Goal: Task Accomplishment & Management: Use online tool/utility

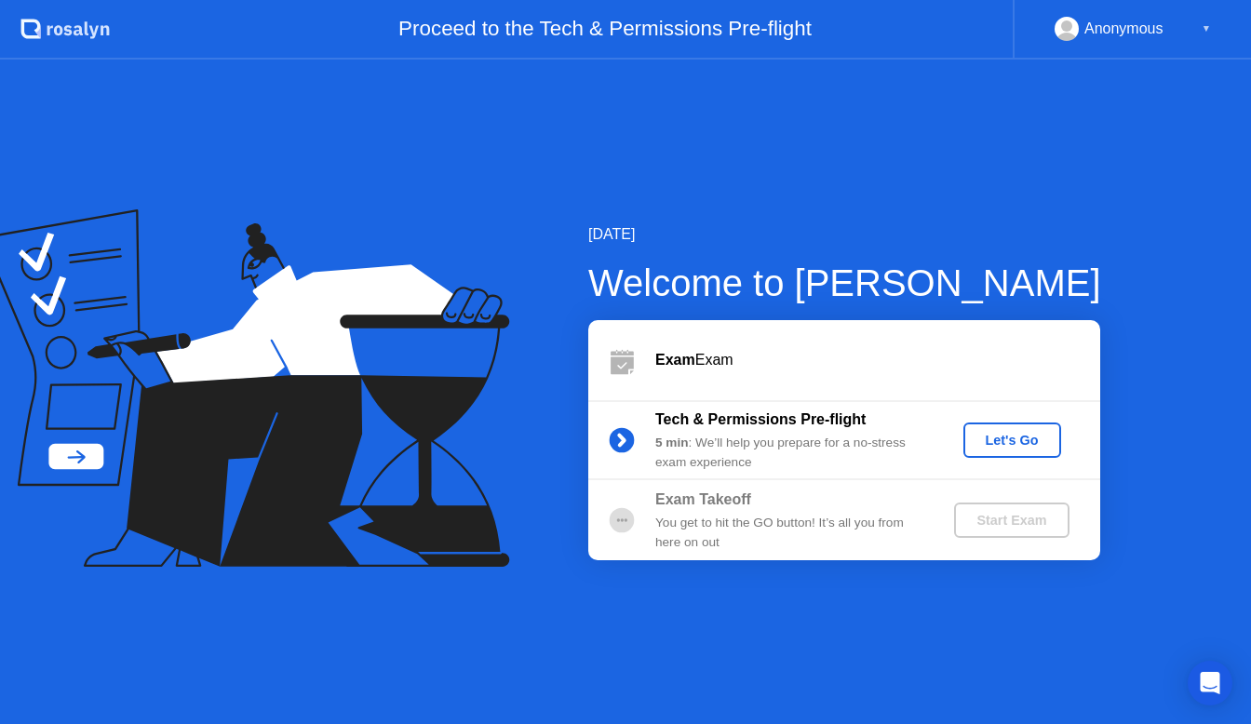
click at [1011, 448] on div "Let's Go" at bounding box center [1012, 440] width 83 height 15
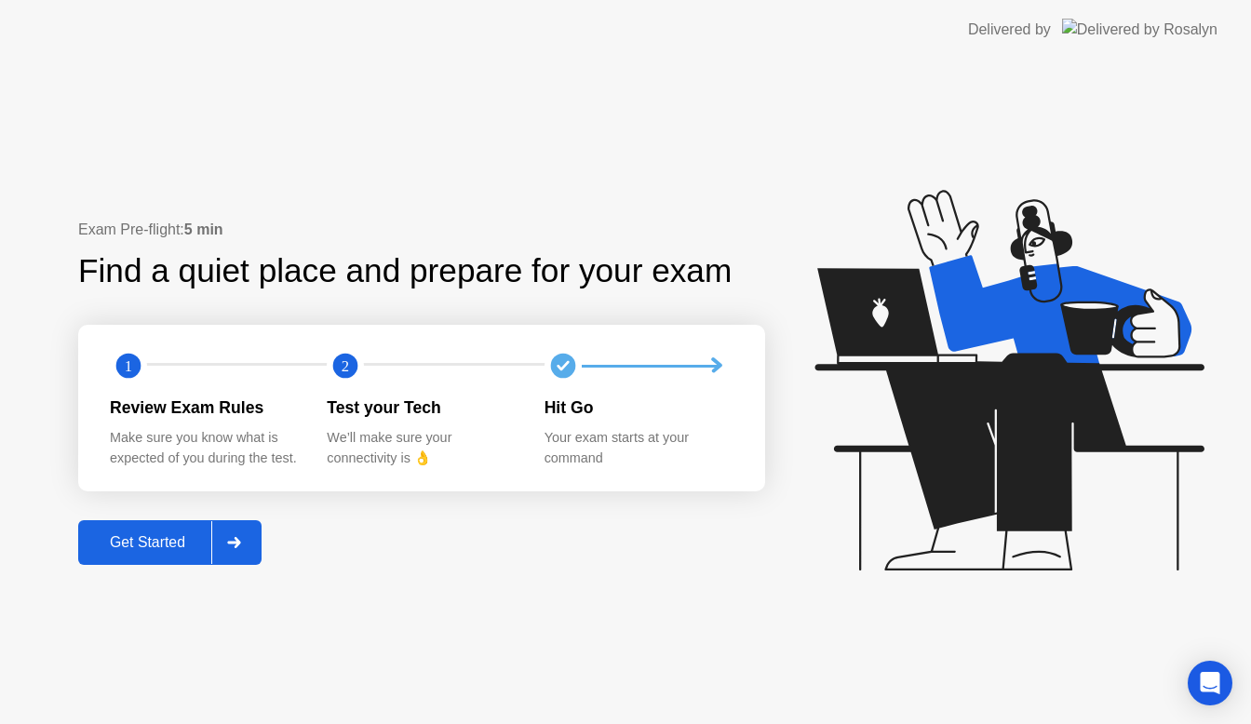
click at [177, 558] on button "Get Started" at bounding box center [169, 542] width 183 height 45
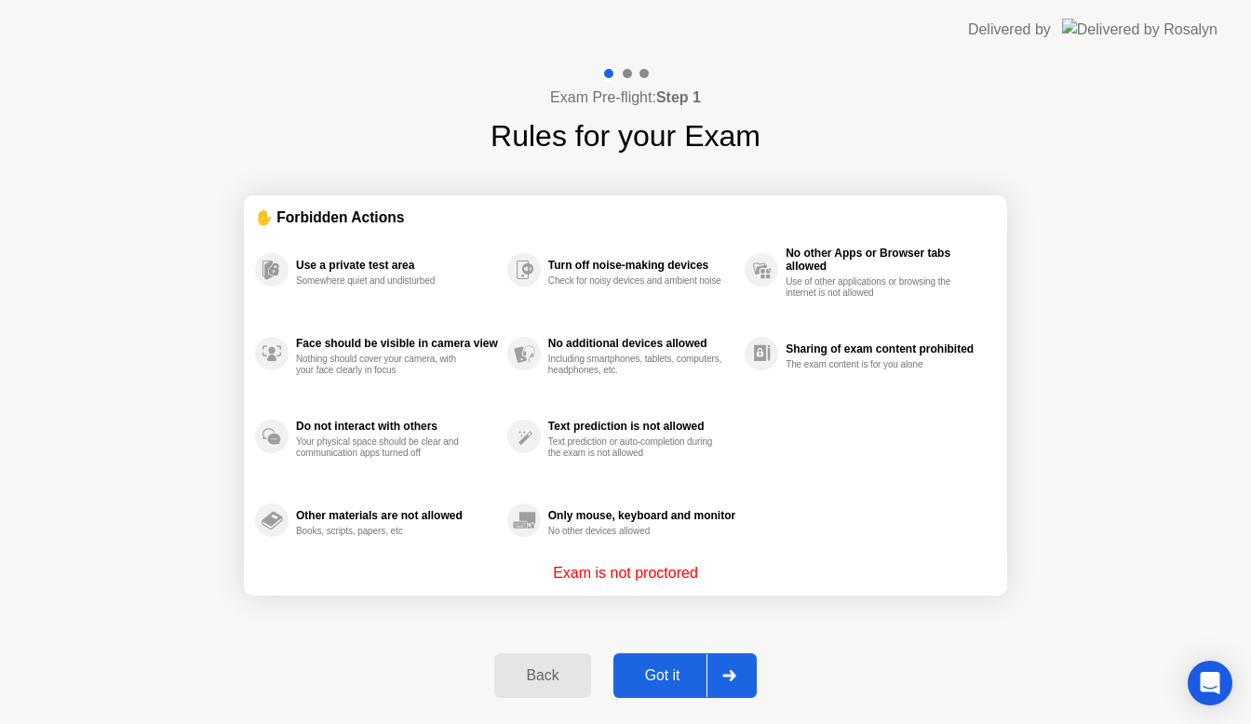
click at [696, 668] on div "Got it" at bounding box center [663, 676] width 88 height 17
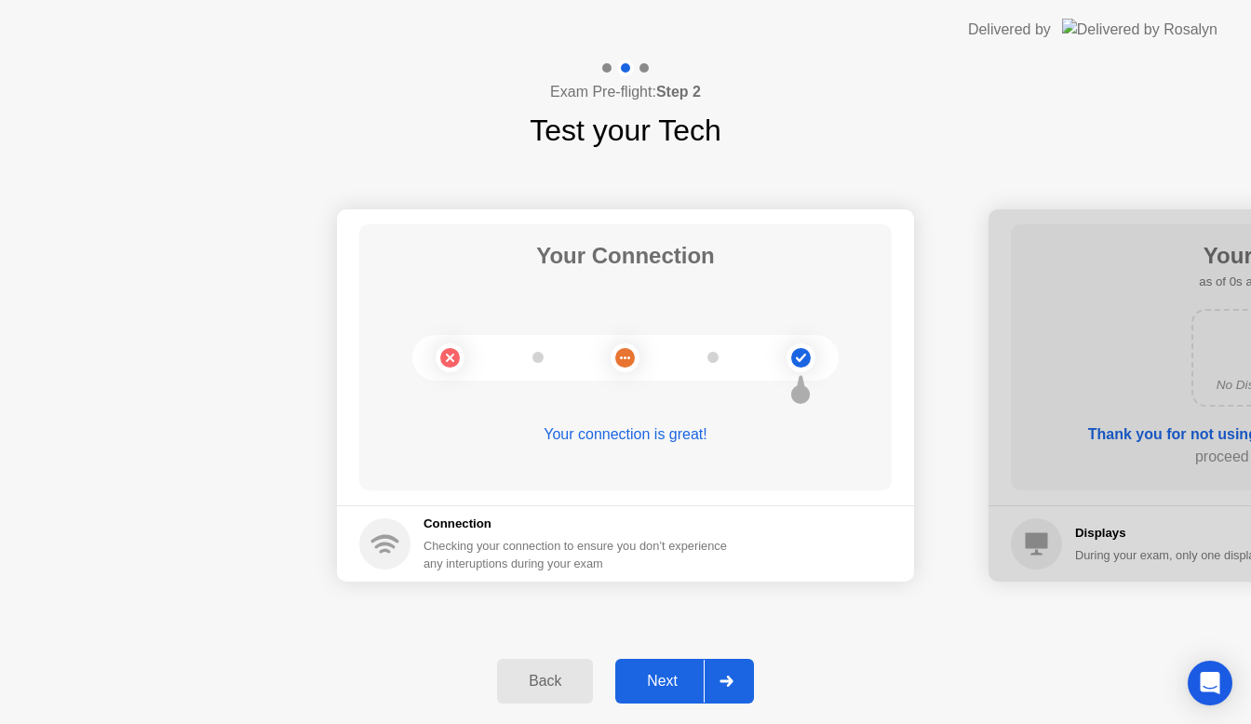
click at [708, 684] on div at bounding box center [726, 681] width 45 height 43
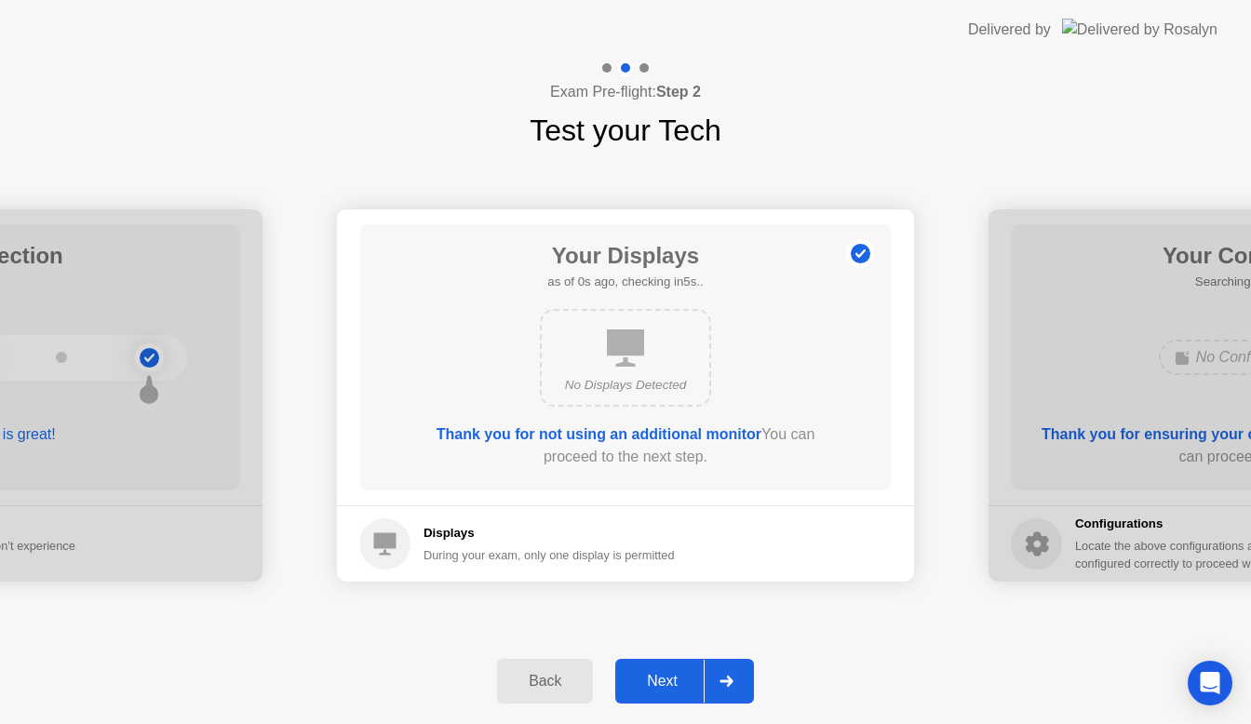
click at [707, 684] on div at bounding box center [726, 681] width 45 height 43
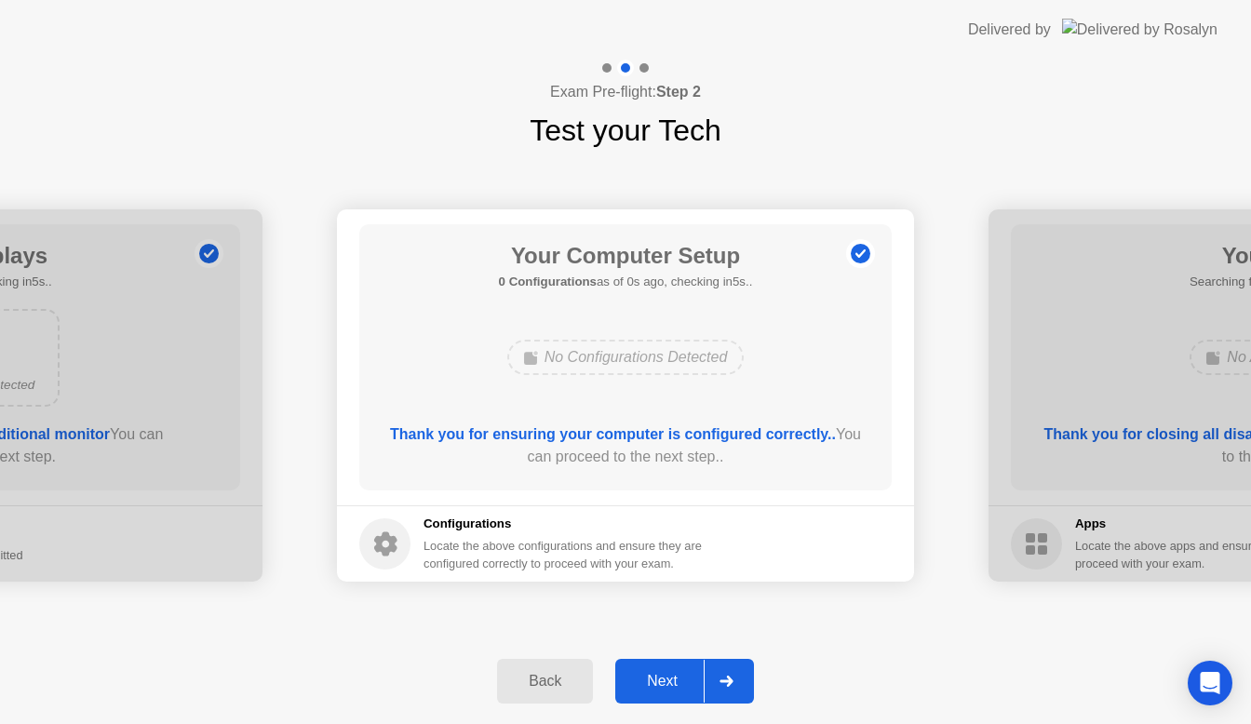
click at [707, 684] on div at bounding box center [726, 681] width 45 height 43
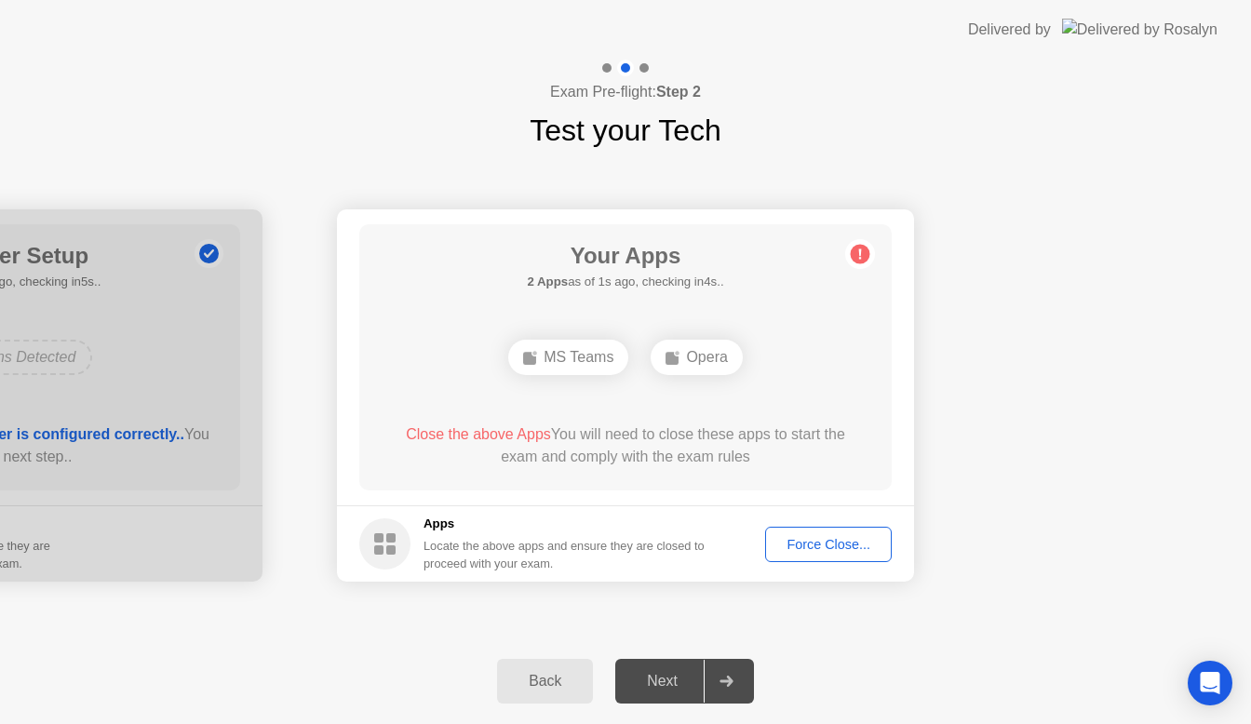
click at [829, 561] on footer "Apps Locate the above apps and ensure they are closed to proceed with your exam…" at bounding box center [625, 544] width 577 height 76
click at [819, 551] on div "Force Close..." at bounding box center [829, 544] width 114 height 15
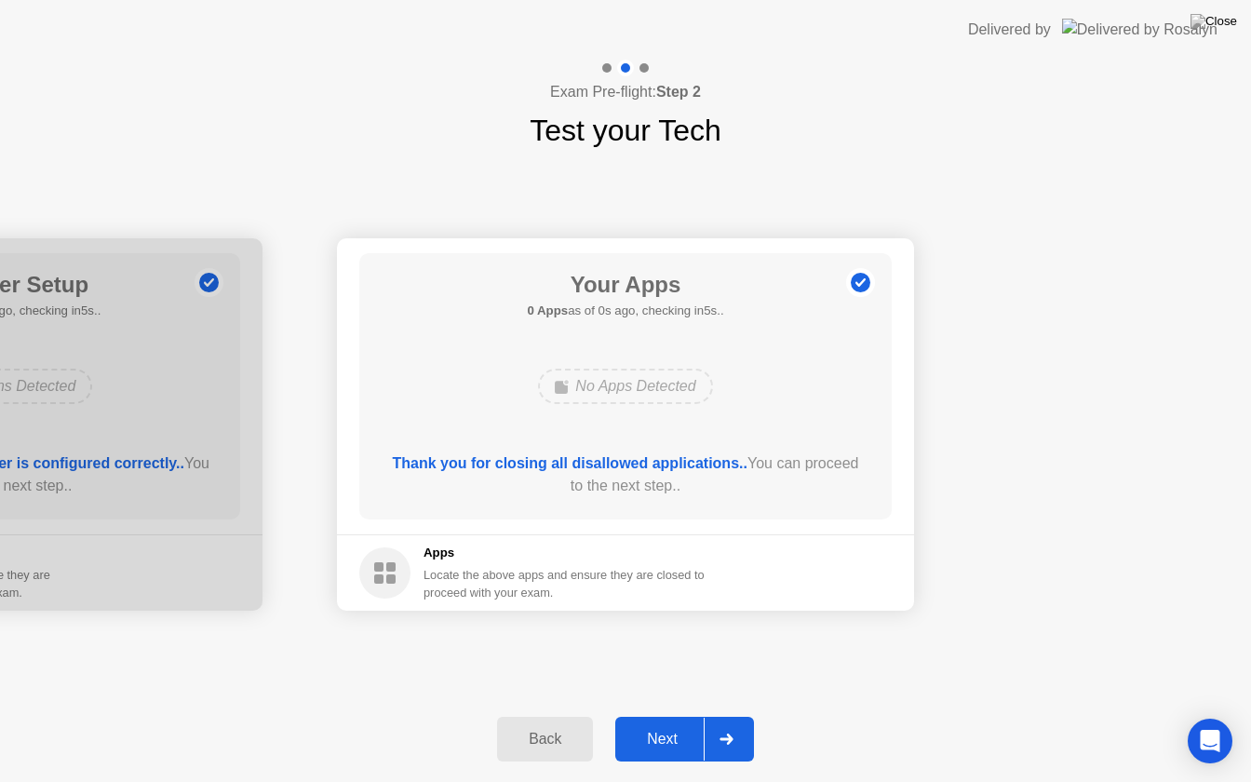
click at [700, 723] on button "Next" at bounding box center [684, 739] width 139 height 45
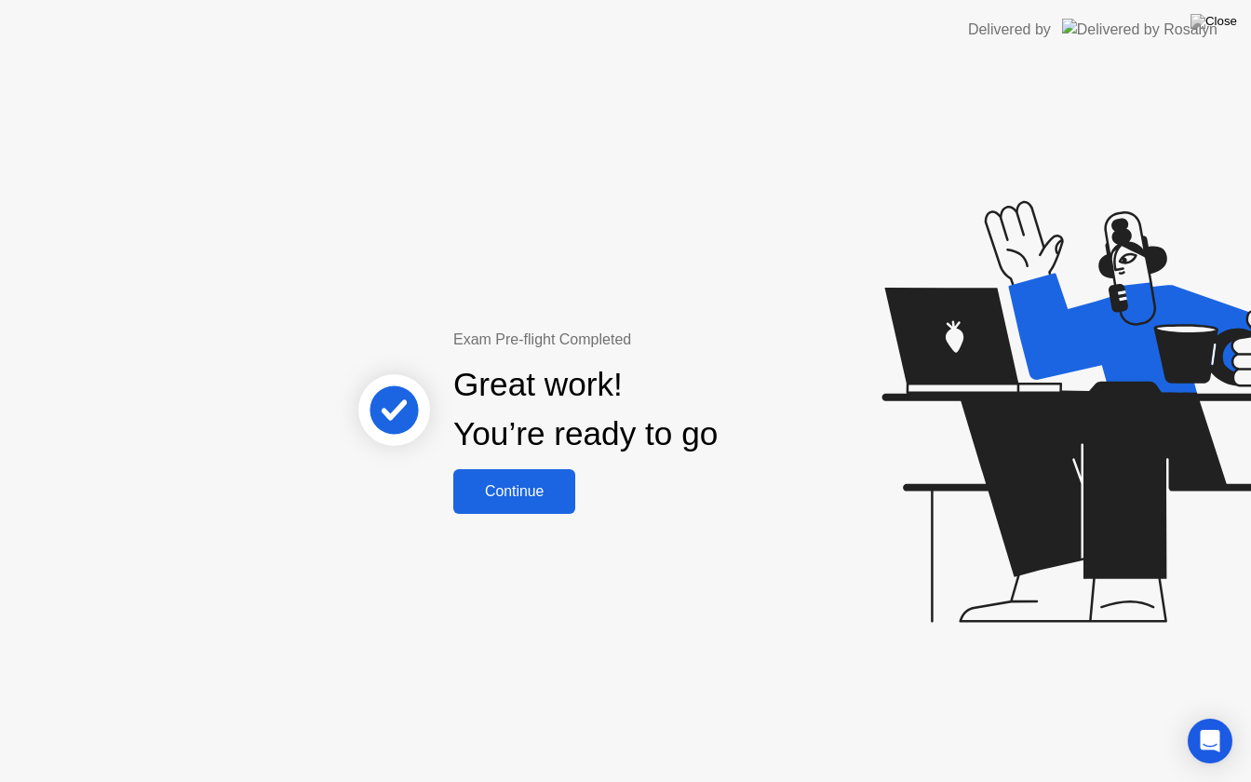
click at [545, 504] on button "Continue" at bounding box center [514, 491] width 122 height 45
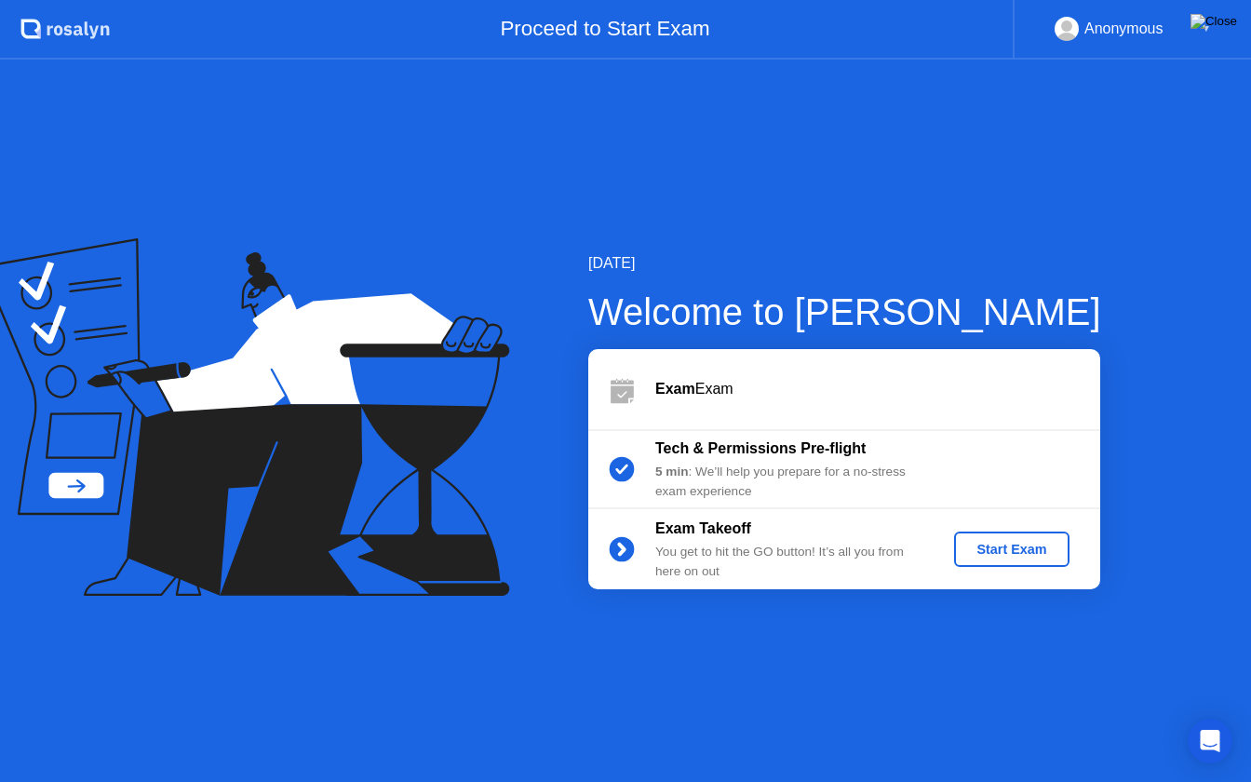
click at [1232, 18] on img at bounding box center [1214, 21] width 47 height 15
click at [982, 549] on div "Start Exam" at bounding box center [1012, 549] width 100 height 15
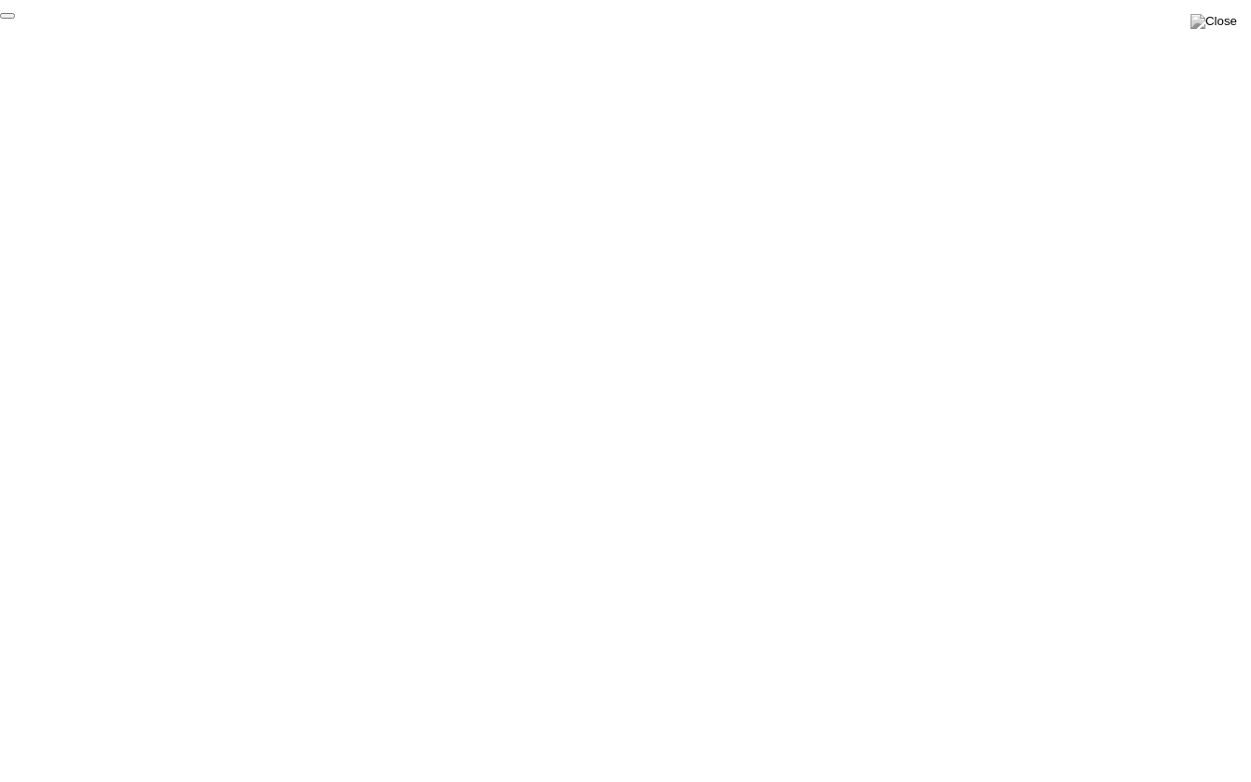
click div "End Proctoring Session"
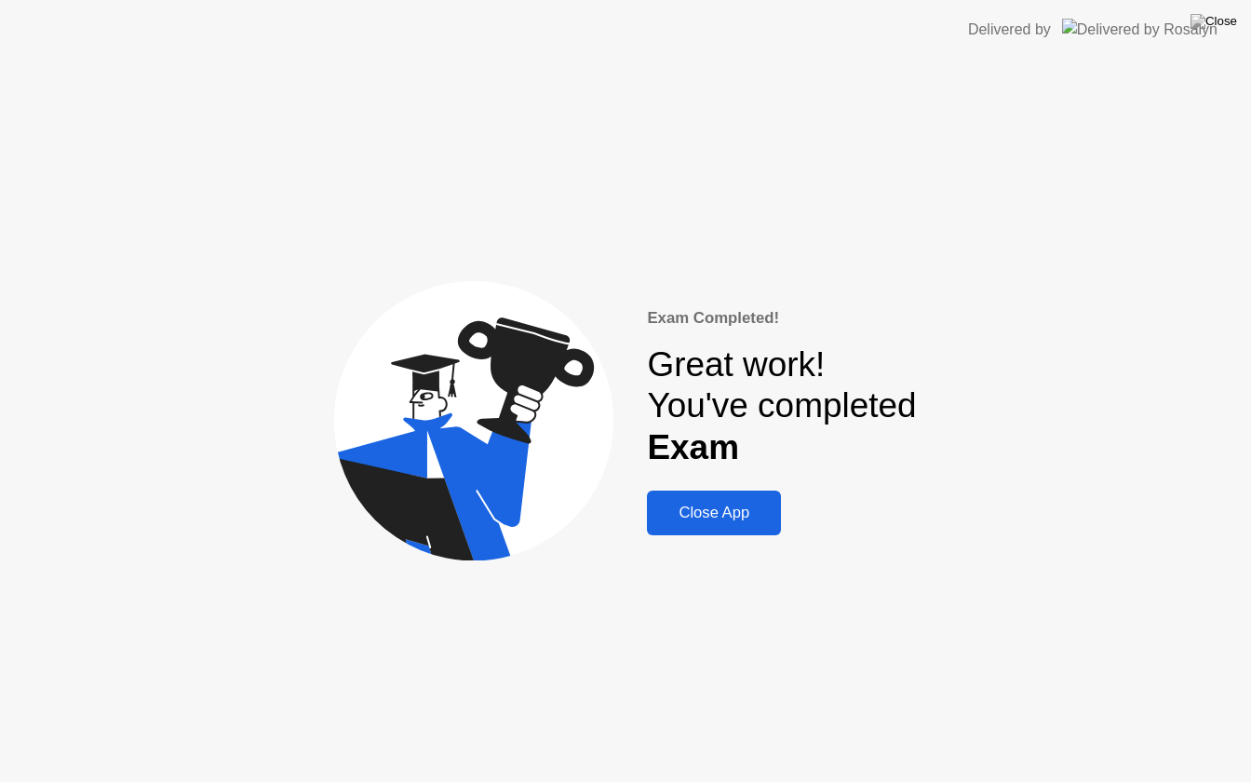
click at [757, 522] on div "Close App" at bounding box center [714, 513] width 123 height 19
